Goal: Transaction & Acquisition: Purchase product/service

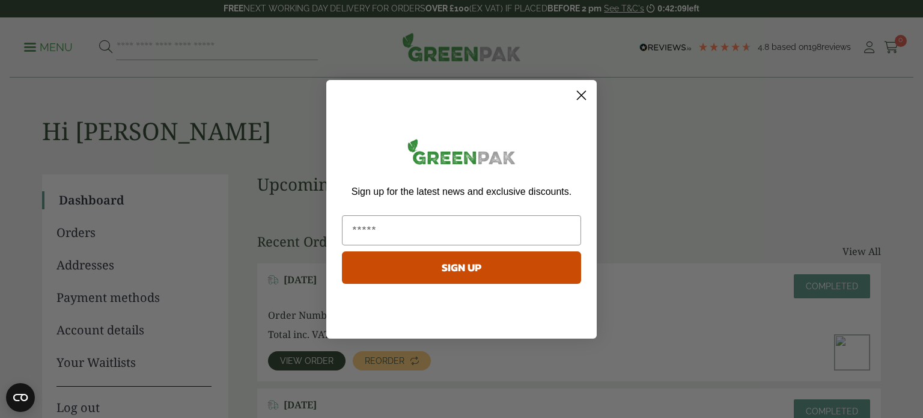
click at [585, 96] on circle "Close dialog" at bounding box center [581, 95] width 20 height 20
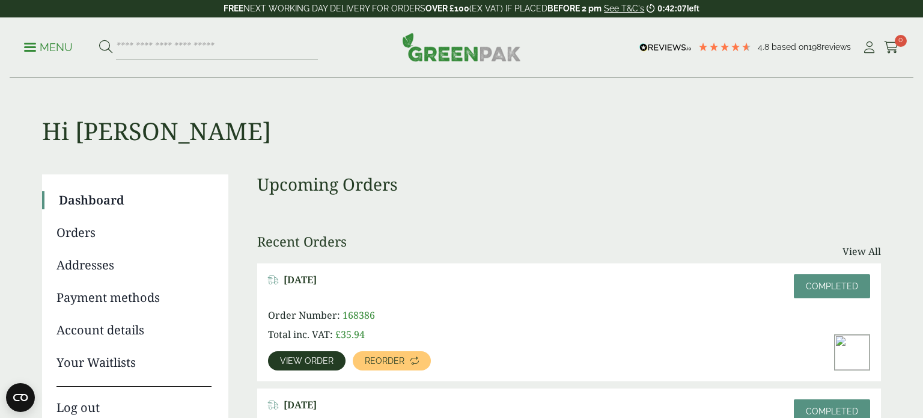
click at [28, 51] on link "Menu" at bounding box center [48, 46] width 49 height 12
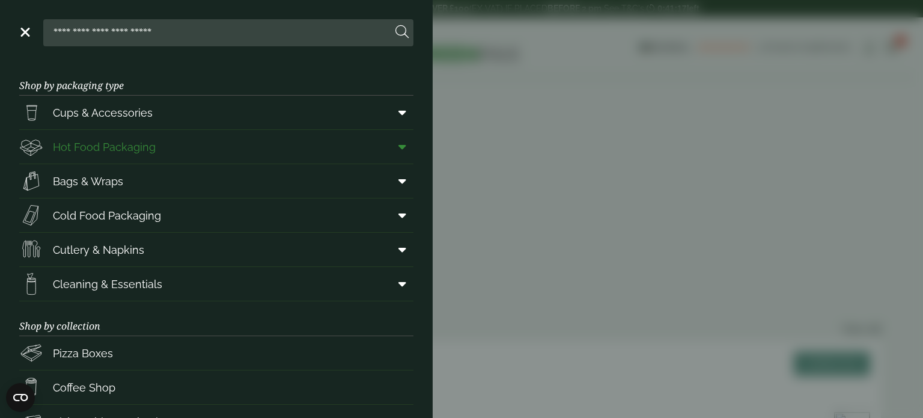
click at [405, 151] on icon at bounding box center [402, 147] width 8 height 12
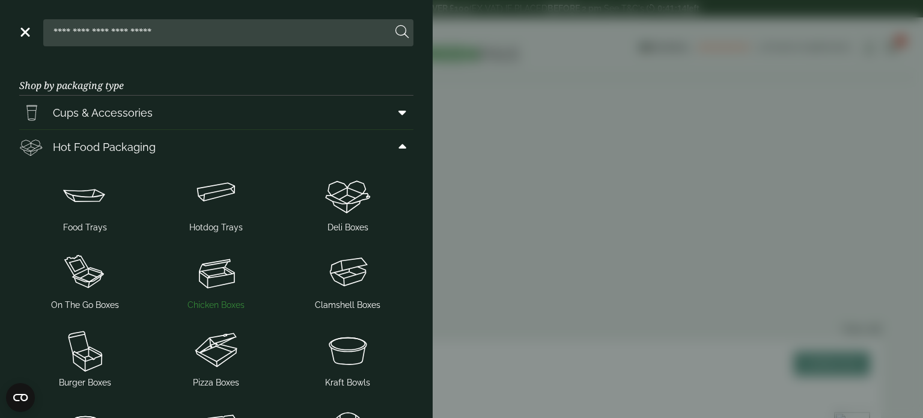
click at [213, 285] on img at bounding box center [217, 272] width 122 height 48
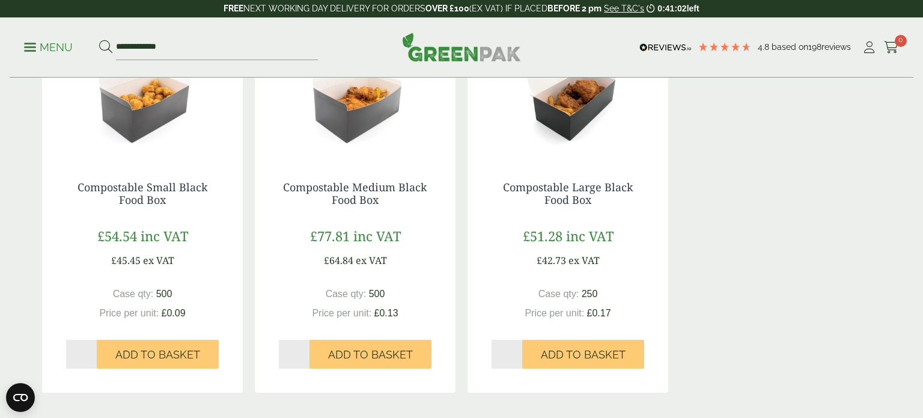
scroll to position [1111, 0]
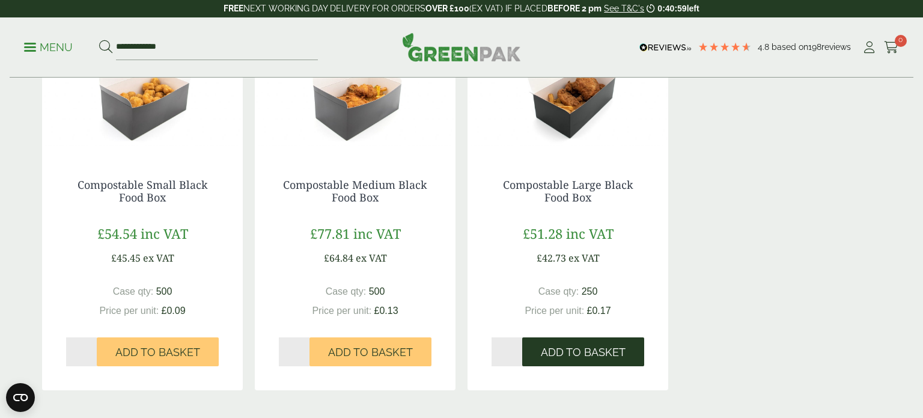
click at [574, 356] on span "Add to Basket" at bounding box center [583, 351] width 85 height 13
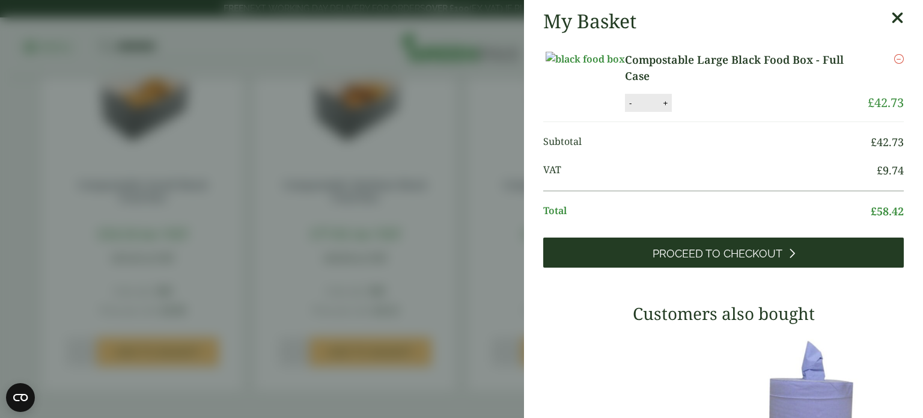
click at [621, 267] on link "Proceed to Checkout" at bounding box center [723, 252] width 360 height 30
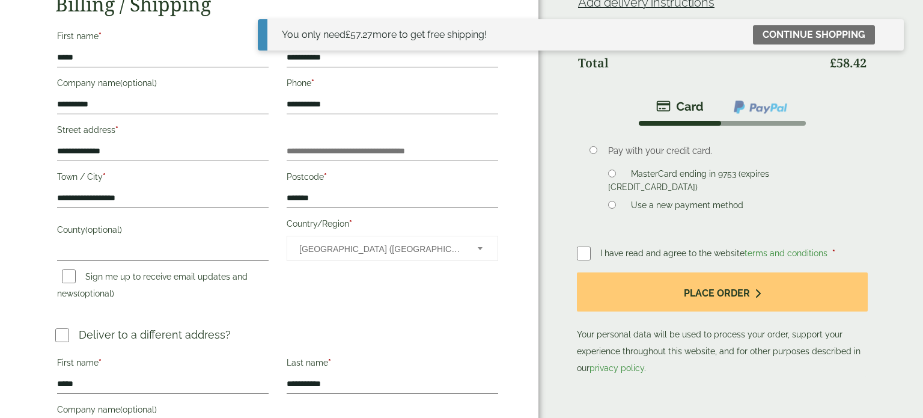
scroll to position [232, 0]
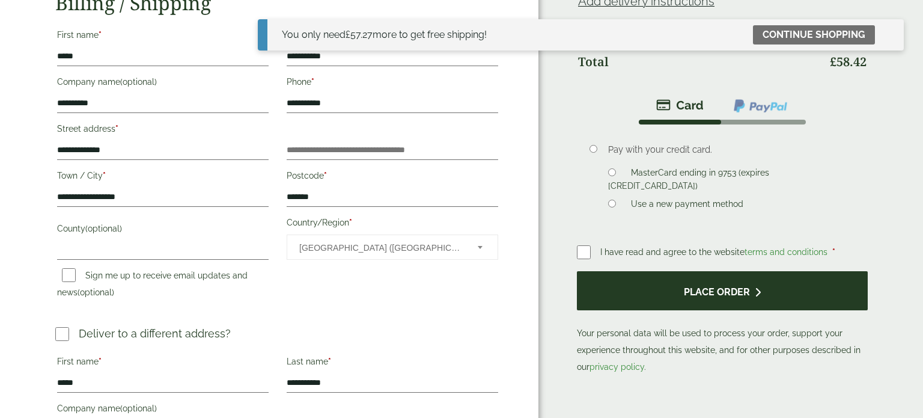
click at [625, 288] on button "Place order" at bounding box center [722, 290] width 291 height 39
